Goal: Information Seeking & Learning: Check status

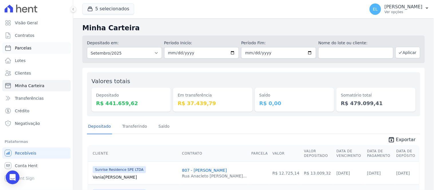
click at [30, 51] on link "Parcelas" at bounding box center [36, 47] width 68 height 11
select select
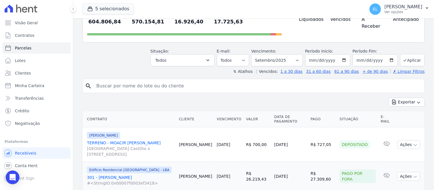
scroll to position [64, 0]
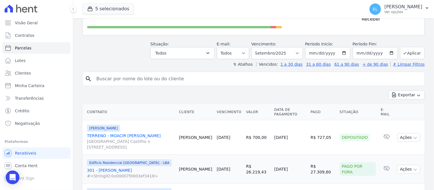
click at [103, 73] on input "search" at bounding box center [258, 78] width 330 height 11
type input "411"
select select
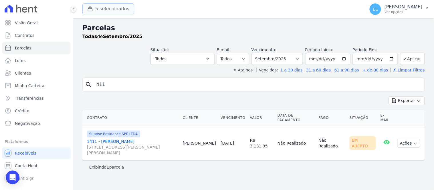
click at [100, 8] on button "5 selecionados" at bounding box center [108, 8] width 52 height 11
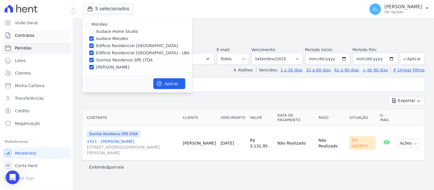
click at [27, 36] on span "Contratos" at bounding box center [24, 36] width 19 height 6
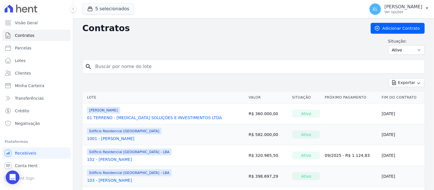
click at [116, 70] on input "search" at bounding box center [257, 66] width 331 height 11
type input "411"
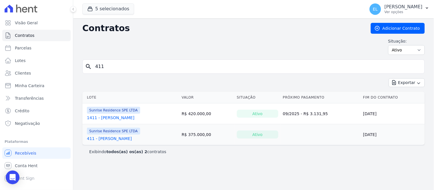
click at [117, 140] on link "411 - [PERSON_NAME]" at bounding box center [109, 139] width 45 height 6
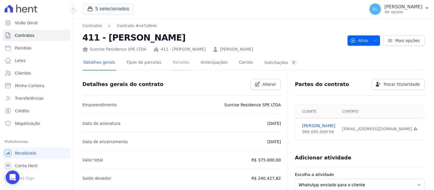
click at [175, 64] on link "Parcelas" at bounding box center [181, 63] width 19 height 15
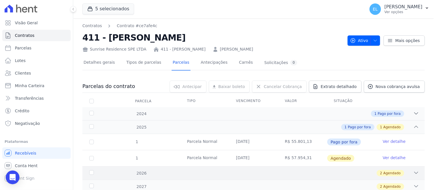
click at [309, 178] on div "2026 2 Agendado" at bounding box center [253, 173] width 343 height 13
drag, startPoint x: 15, startPoint y: 180, endPoint x: 17, endPoint y: 168, distance: 12.4
click at [15, 180] on icon "Open Intercom Messenger" at bounding box center [13, 177] width 6 height 7
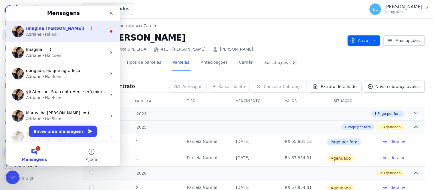
click at [48, 31] on div "Imagina [PERSON_NAME]! = )" at bounding box center [66, 28] width 81 height 6
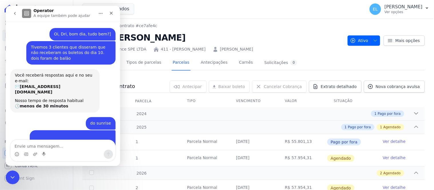
scroll to position [7, 0]
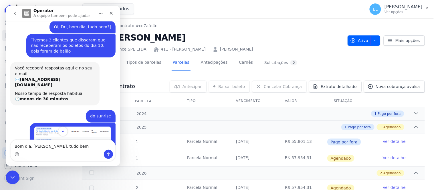
type textarea "Bom dia, [PERSON_NAME], tudo bem?"
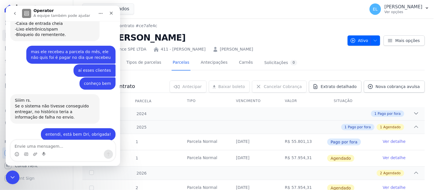
scroll to position [583, 0]
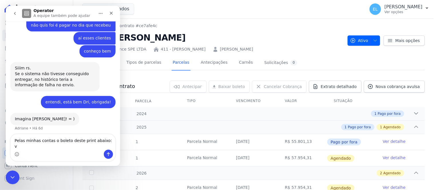
type textarea "Pelas minhas contas o boleto deste print abaixo:"
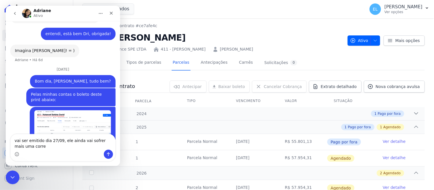
scroll to position [651, 0]
type textarea "vai ser emitido dia 27/09, ele ainda vai sofrer mais uma correção de INCC?"
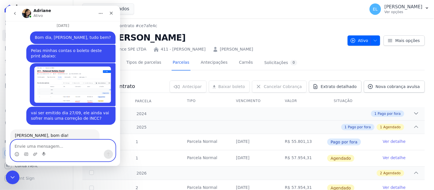
scroll to position [695, 0]
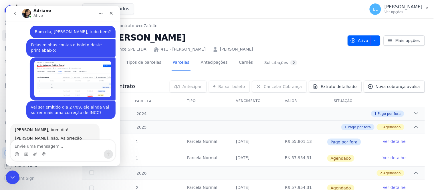
click at [87, 61] on img "Erica diz…" at bounding box center [72, 79] width 77 height 36
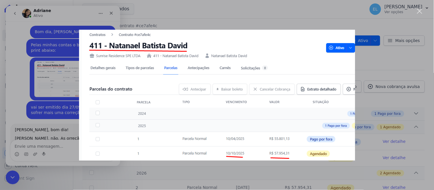
click at [38, 150] on div "Messenger da Intercom" at bounding box center [217, 95] width 434 height 190
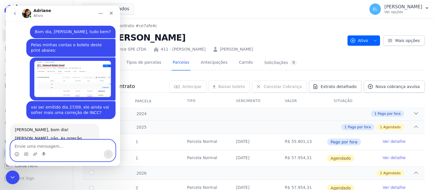
click at [41, 148] on textarea "Envie uma mensagem..." at bounding box center [62, 145] width 105 height 10
type textarea "ok, Dri, obrigada"
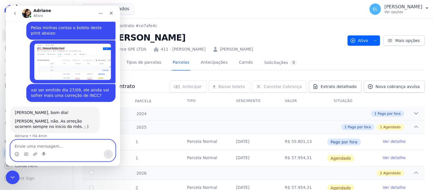
scroll to position [712, 0]
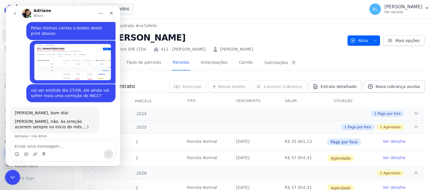
click at [8, 180] on div "Encerramento do Messenger da Intercom" at bounding box center [12, 177] width 14 height 14
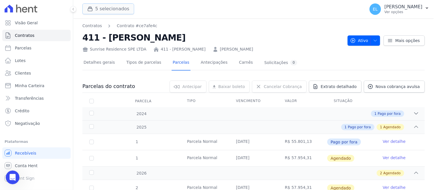
click at [95, 8] on div "button" at bounding box center [91, 9] width 8 height 6
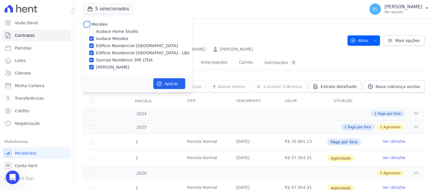
click at [86, 23] on input "Mondeo" at bounding box center [87, 24] width 5 height 5
checkbox input "true"
click at [86, 23] on input "Mondeo" at bounding box center [87, 24] width 5 height 5
checkbox input "false"
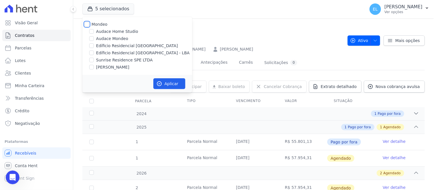
checkbox input "false"
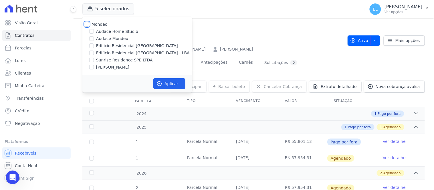
checkbox input "false"
click at [92, 51] on input "Edíficio Residencial [GEOGRAPHIC_DATA] - LBA" at bounding box center [91, 53] width 5 height 5
checkbox input "true"
click at [165, 84] on button "Aplicar" at bounding box center [170, 83] width 32 height 11
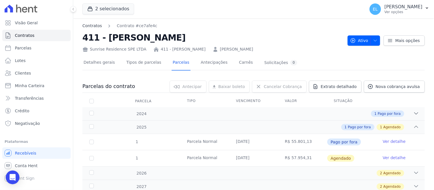
click at [88, 25] on link "Contratos" at bounding box center [91, 26] width 19 height 6
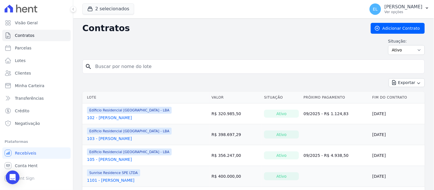
click at [108, 64] on input "search" at bounding box center [257, 66] width 331 height 11
type input "andre"
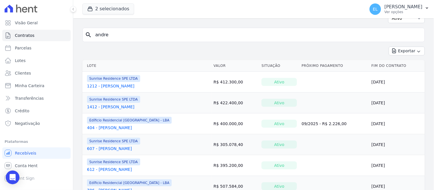
scroll to position [64, 0]
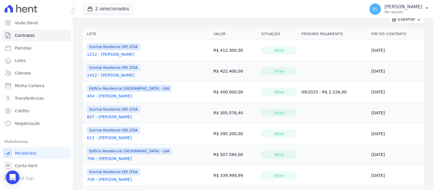
click at [121, 160] on link "706 - [PERSON_NAME]" at bounding box center [109, 159] width 45 height 6
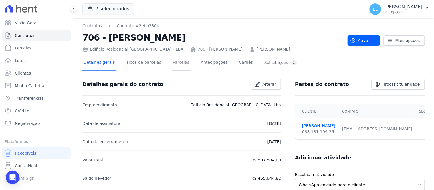
click at [172, 64] on link "Parcelas" at bounding box center [181, 63] width 19 height 15
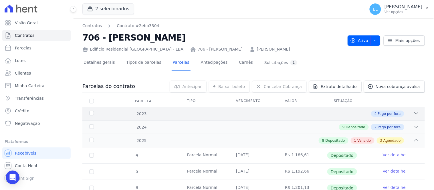
click at [414, 112] on icon at bounding box center [417, 114] width 6 height 6
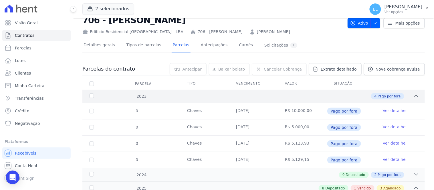
scroll to position [32, 0]
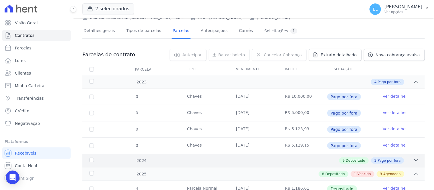
click at [415, 159] on icon at bounding box center [417, 161] width 6 height 6
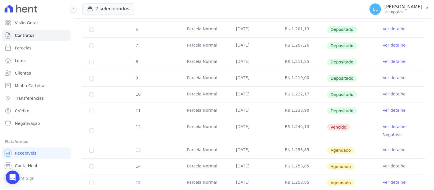
scroll to position [449, 0]
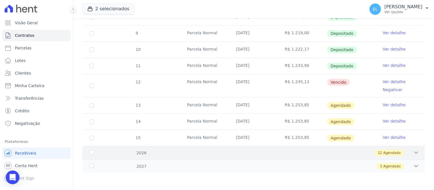
click at [406, 154] on div "12 Agendado" at bounding box center [271, 153] width 298 height 6
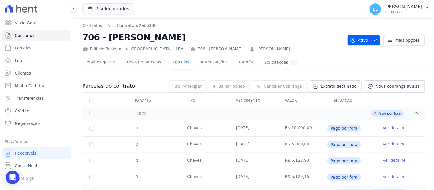
scroll to position [0, 0]
click at [345, 87] on span "Extrato detalhado" at bounding box center [339, 87] width 36 height 6
click at [412, 97] on span "Exportar XLSX" at bounding box center [414, 96] width 33 height 6
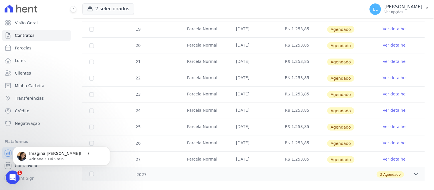
scroll to position [645, 0]
